Goal: Task Accomplishment & Management: Manage account settings

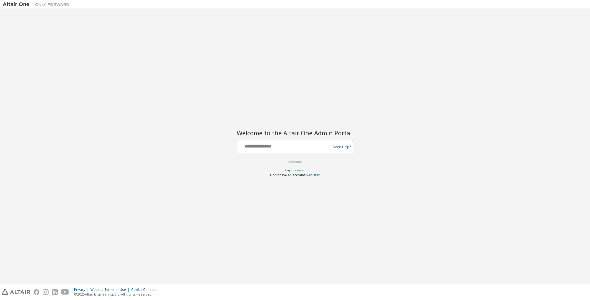
click at [273, 142] on input "text" at bounding box center [284, 145] width 91 height 8
type input "**********"
click at [293, 162] on button "Continue" at bounding box center [295, 162] width 26 height 8
